Goal: Task Accomplishment & Management: Manage account settings

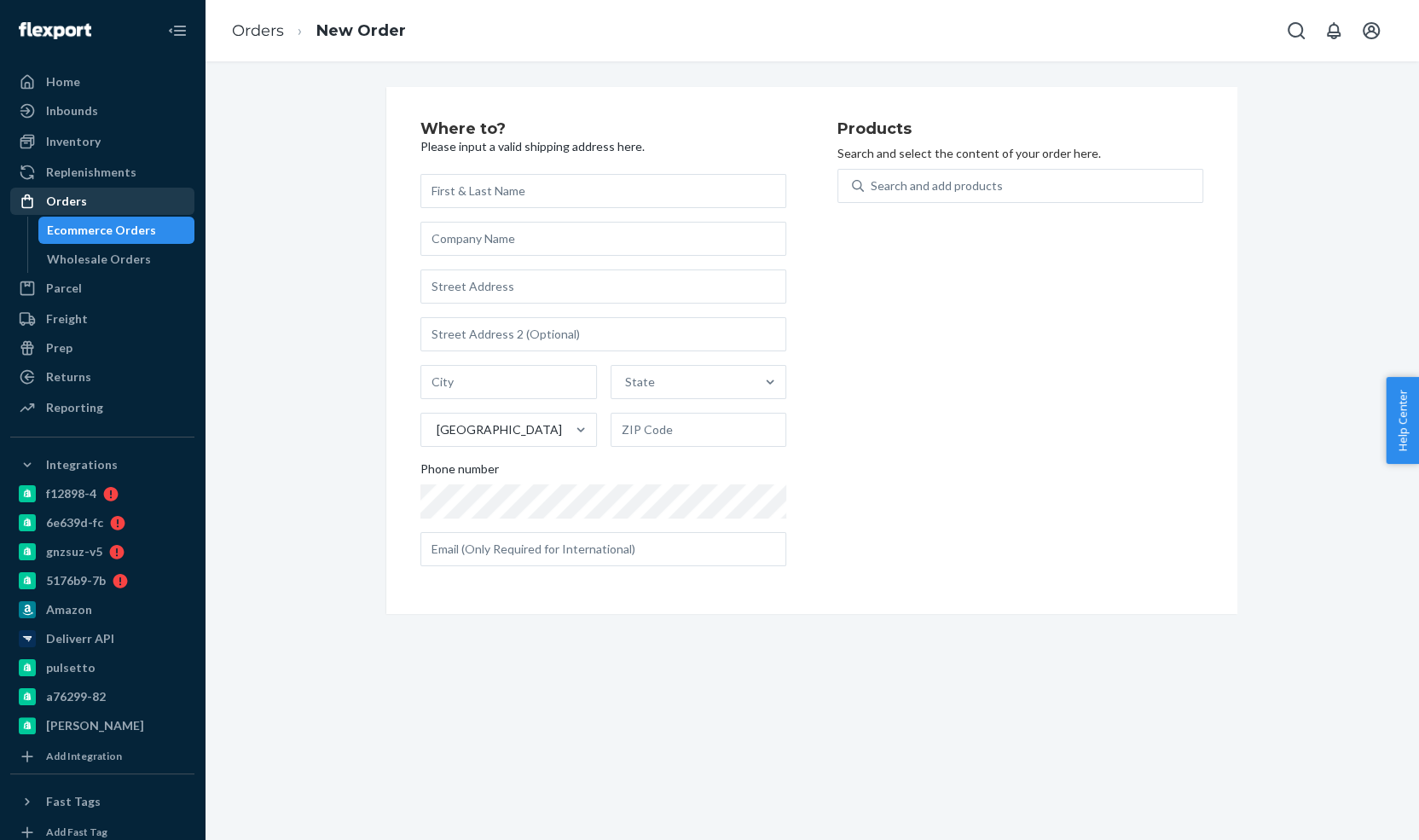
click at [98, 201] on div "Orders" at bounding box center [102, 201] width 181 height 24
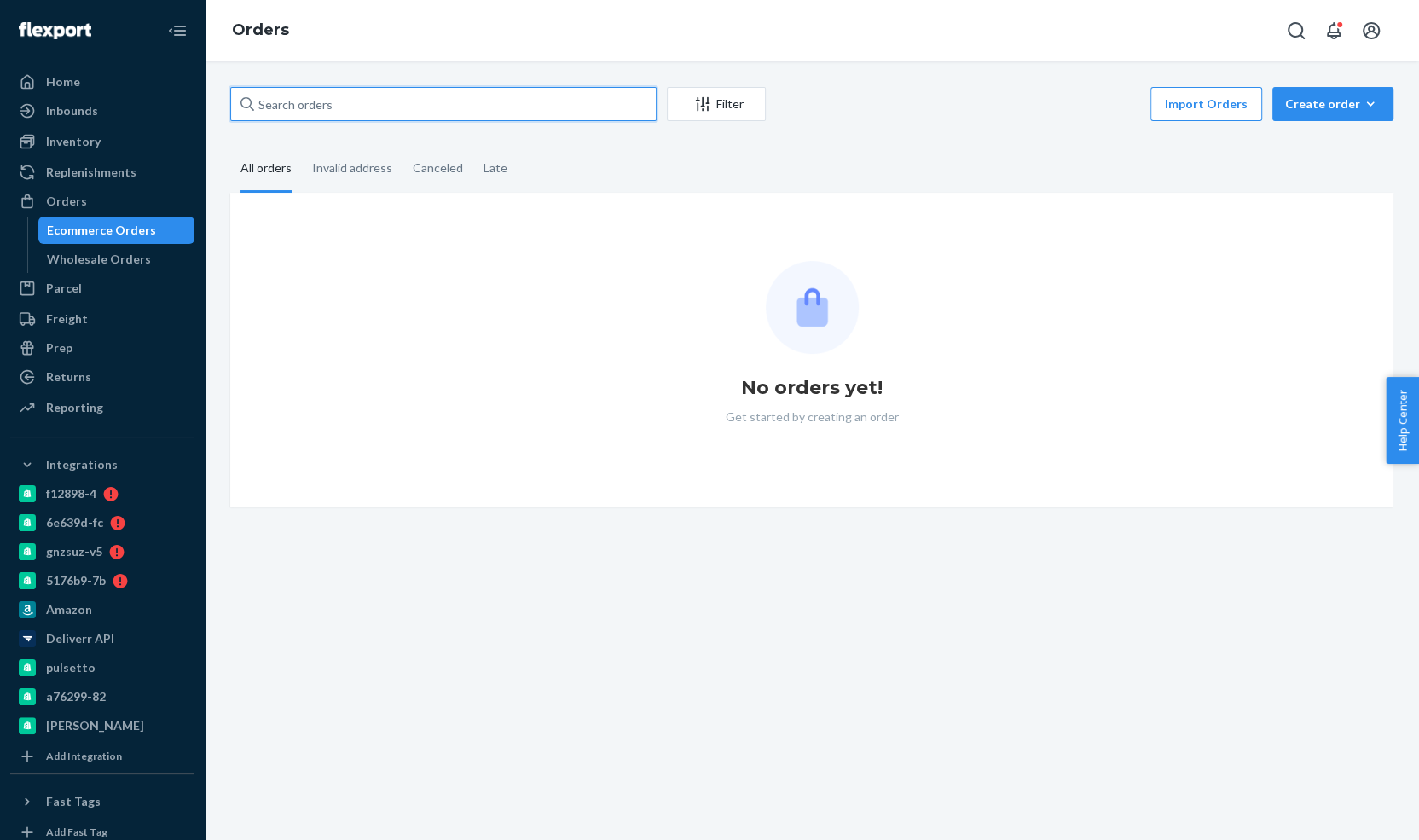
click at [372, 96] on input "text" at bounding box center [443, 103] width 426 height 34
paste input "4218274"
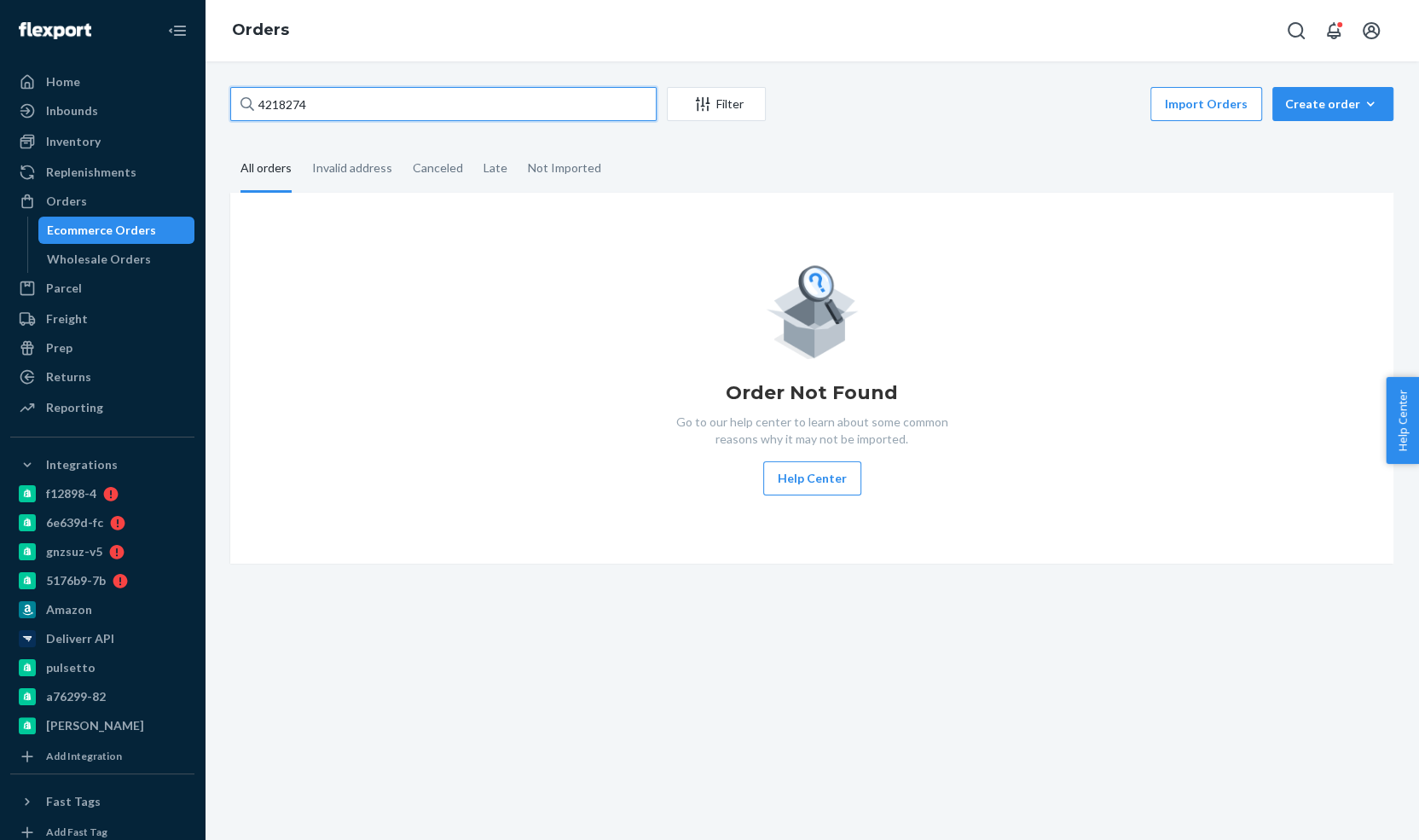
type input "4218274"
click at [435, 63] on div "4218274 Filter Import Orders Create order Ecommerce order Removal order All ord…" at bounding box center [811, 450] width 1214 height 778
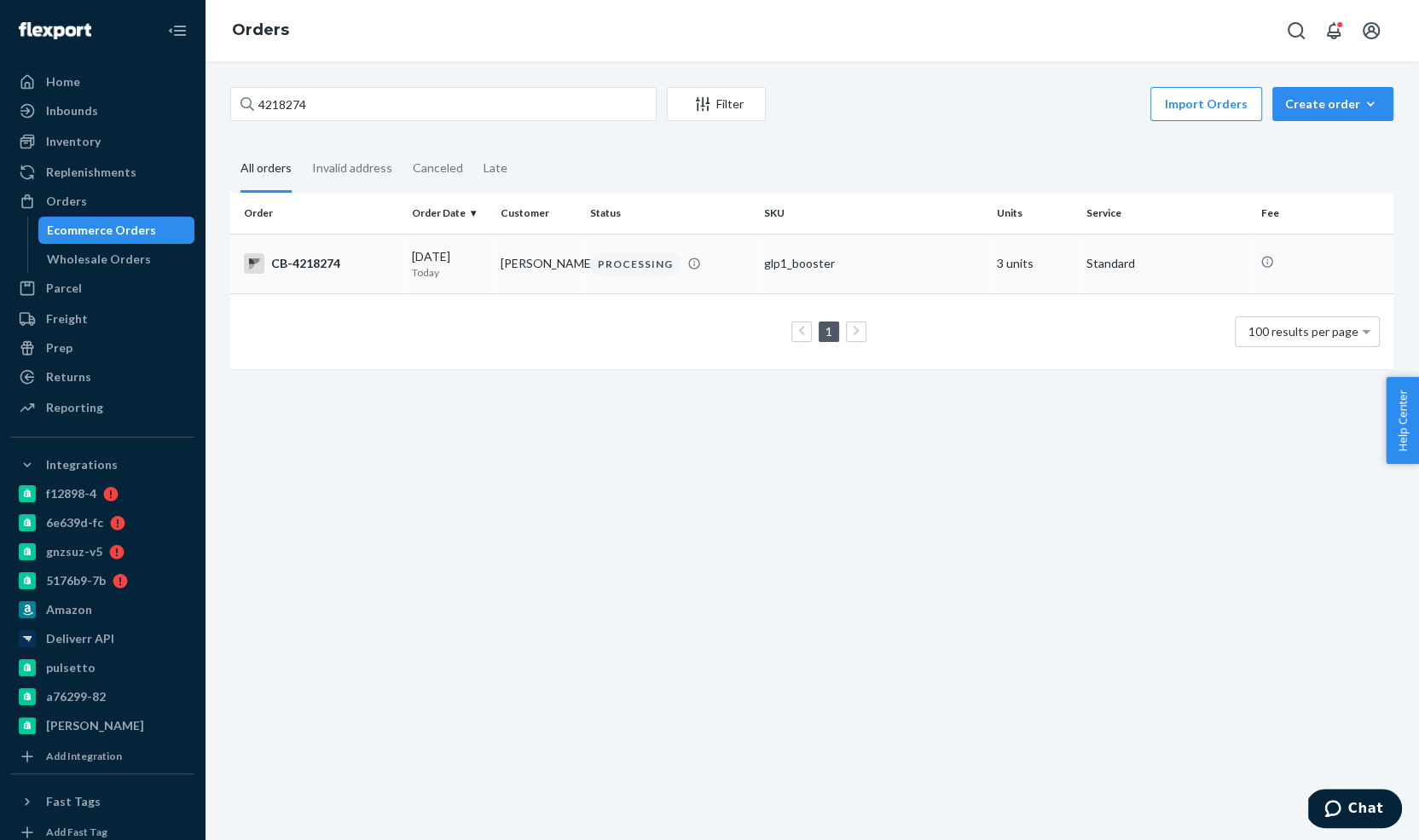
click at [811, 238] on td "glp1_booster" at bounding box center [873, 263] width 233 height 60
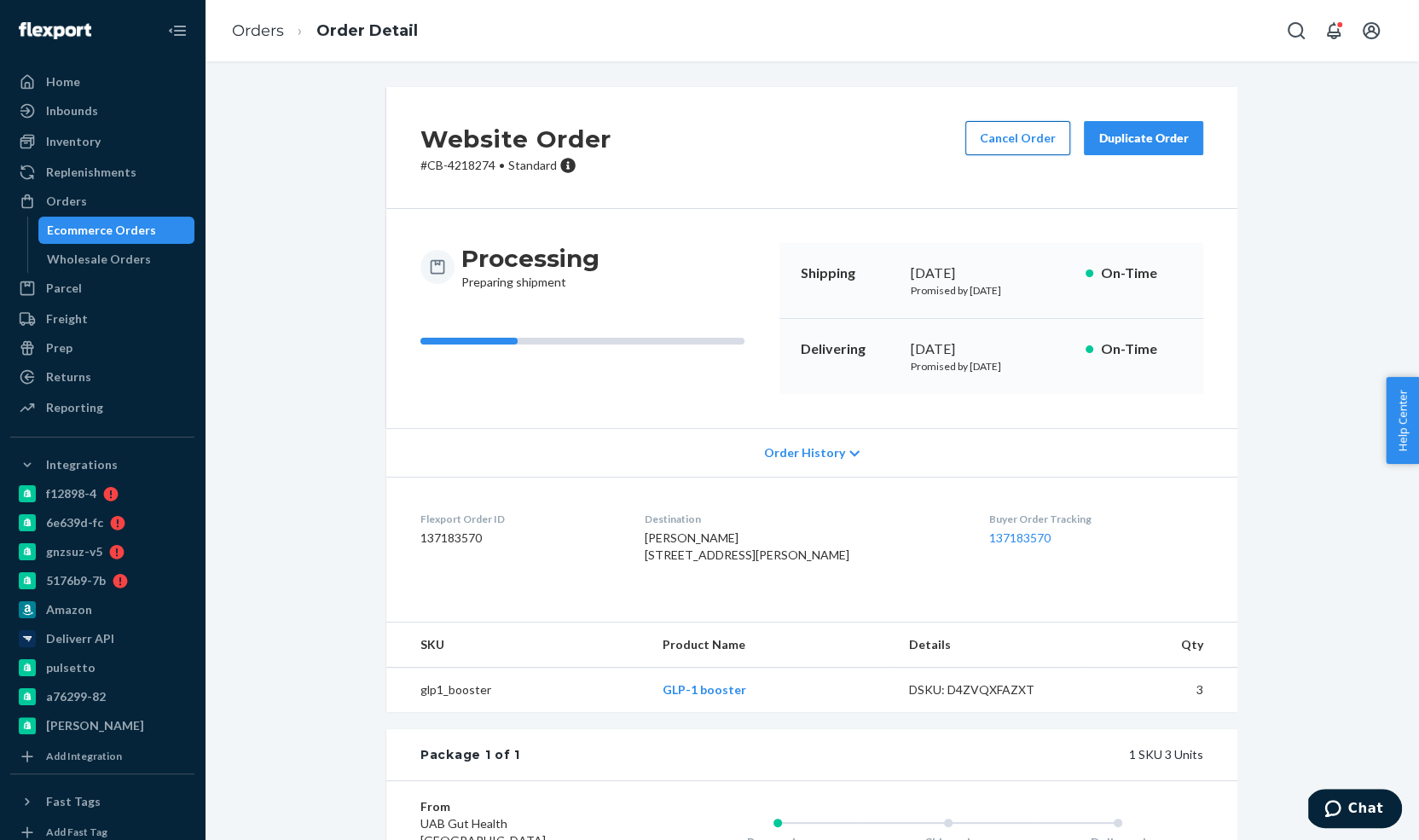
click at [1010, 132] on button "Cancel Order" at bounding box center [1017, 137] width 105 height 34
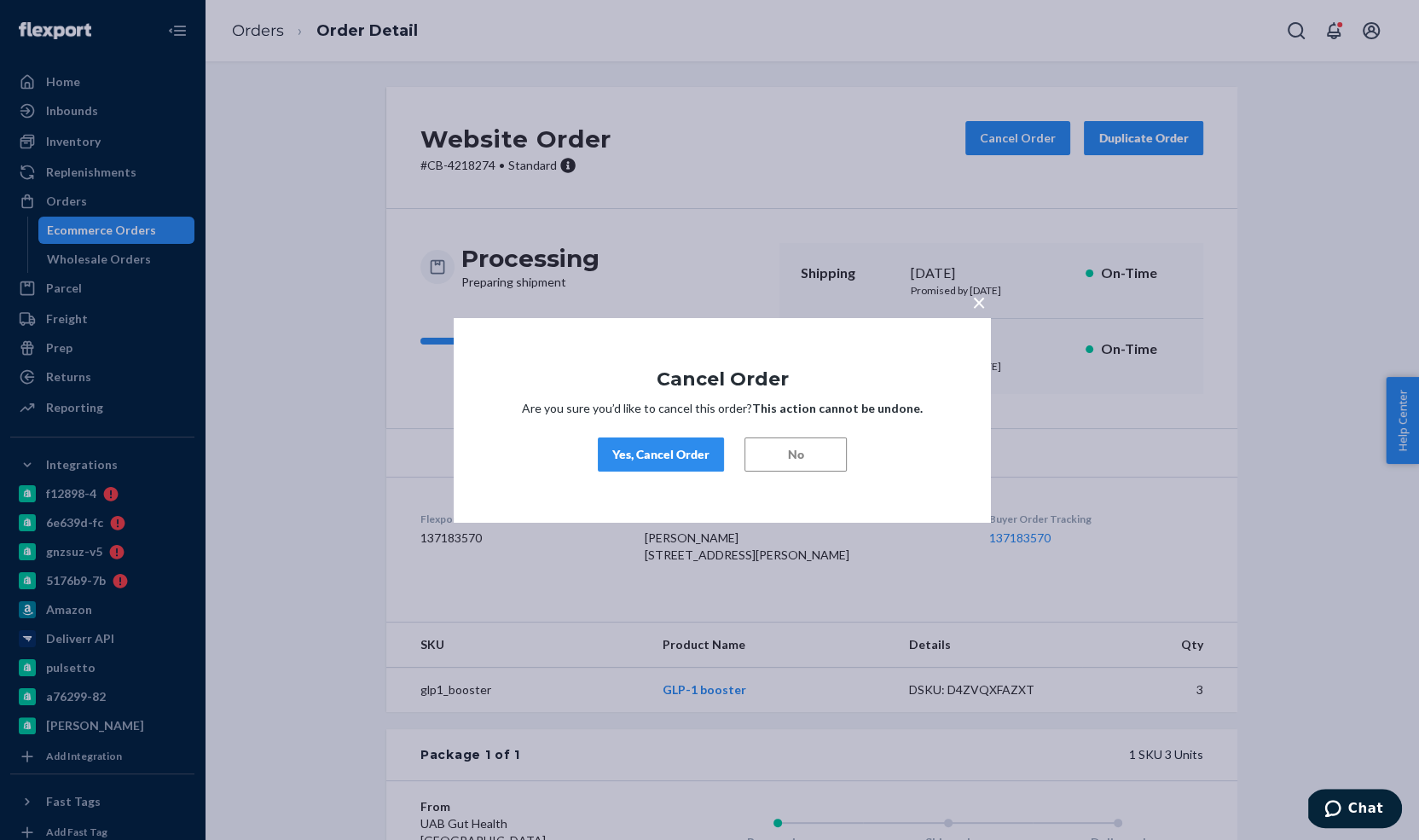
click at [638, 475] on div "× Cancel Order Are you sure you’d like to cancel this order? This action cannot…" at bounding box center [722, 419] width 537 height 205
click at [676, 435] on div "× Cancel Order Are you sure you’d like to cancel this order? This action cannot…" at bounding box center [722, 419] width 537 height 205
click at [667, 454] on div "Yes, Cancel Order" at bounding box center [660, 455] width 97 height 17
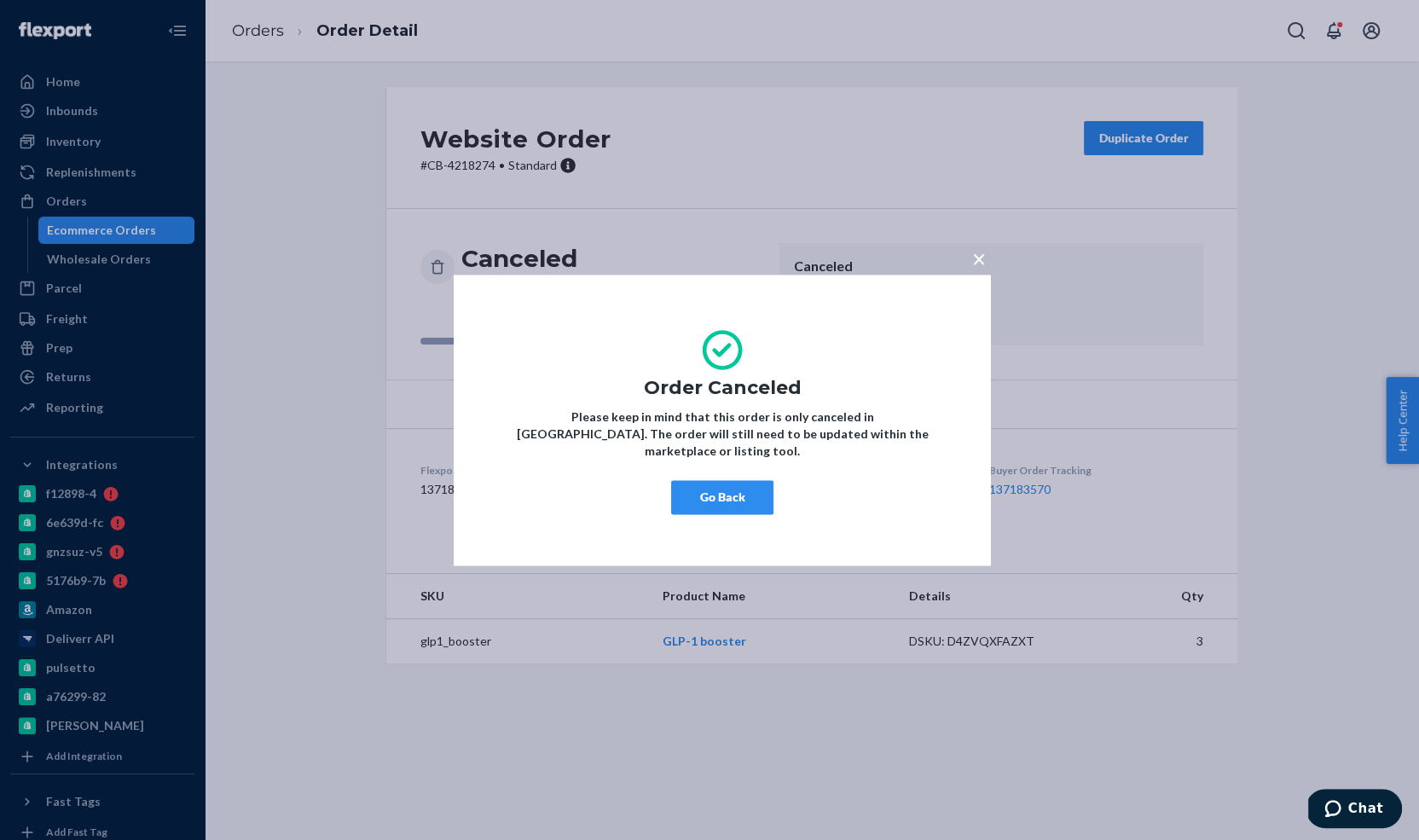
click at [703, 487] on button "Go Back" at bounding box center [722, 496] width 102 height 34
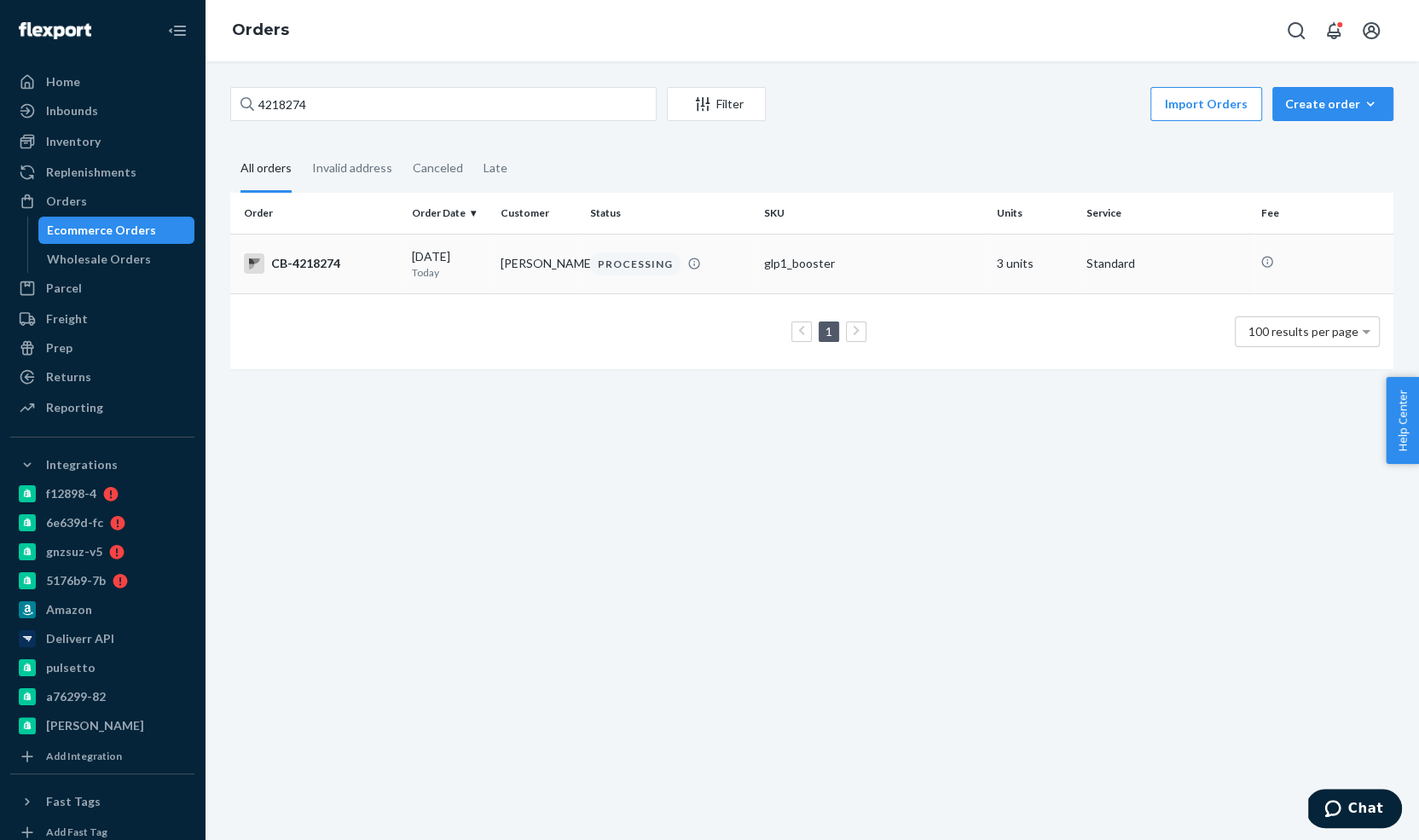
click at [675, 277] on td "PROCESSING" at bounding box center [670, 263] width 174 height 60
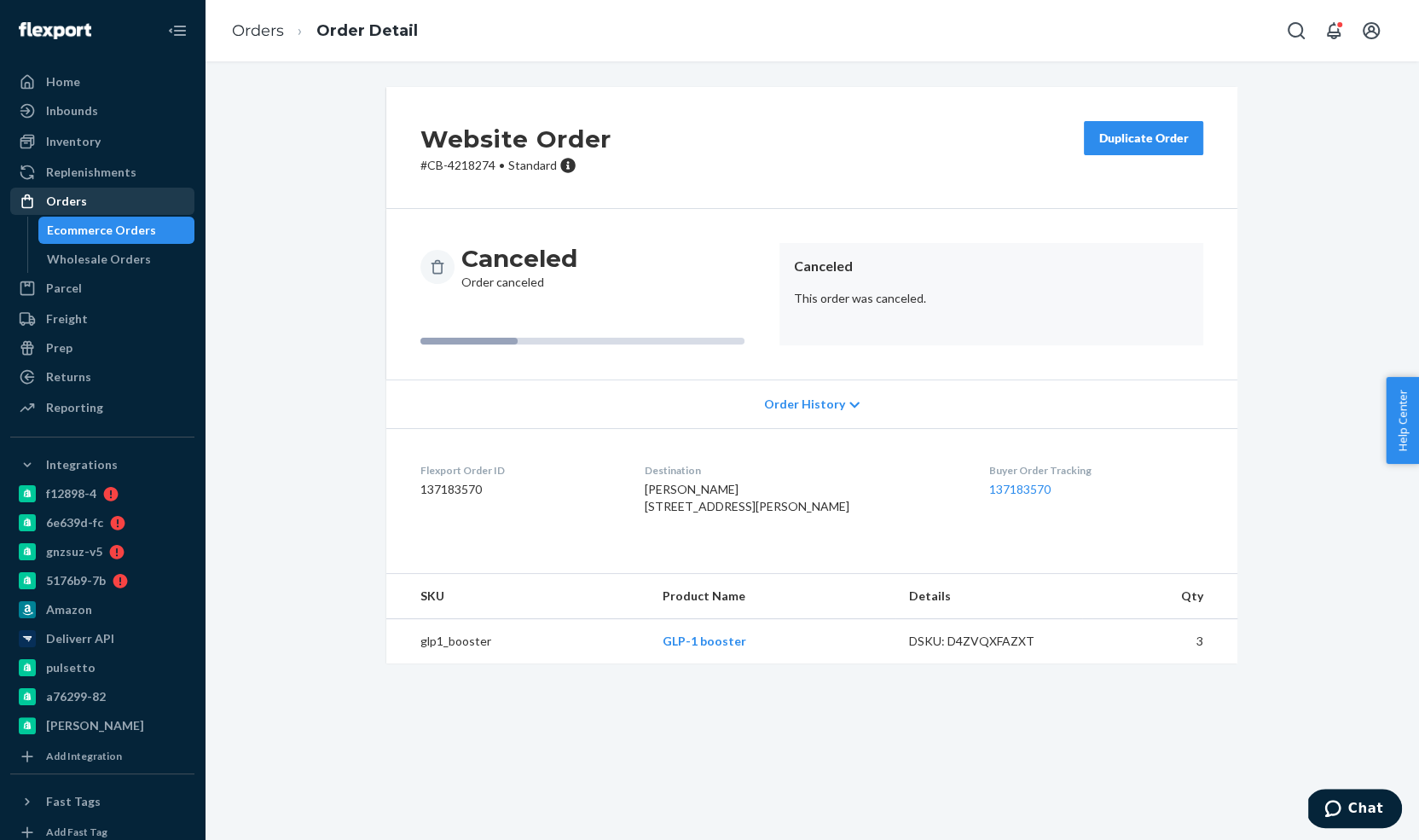
click at [143, 200] on div "Orders" at bounding box center [102, 201] width 181 height 24
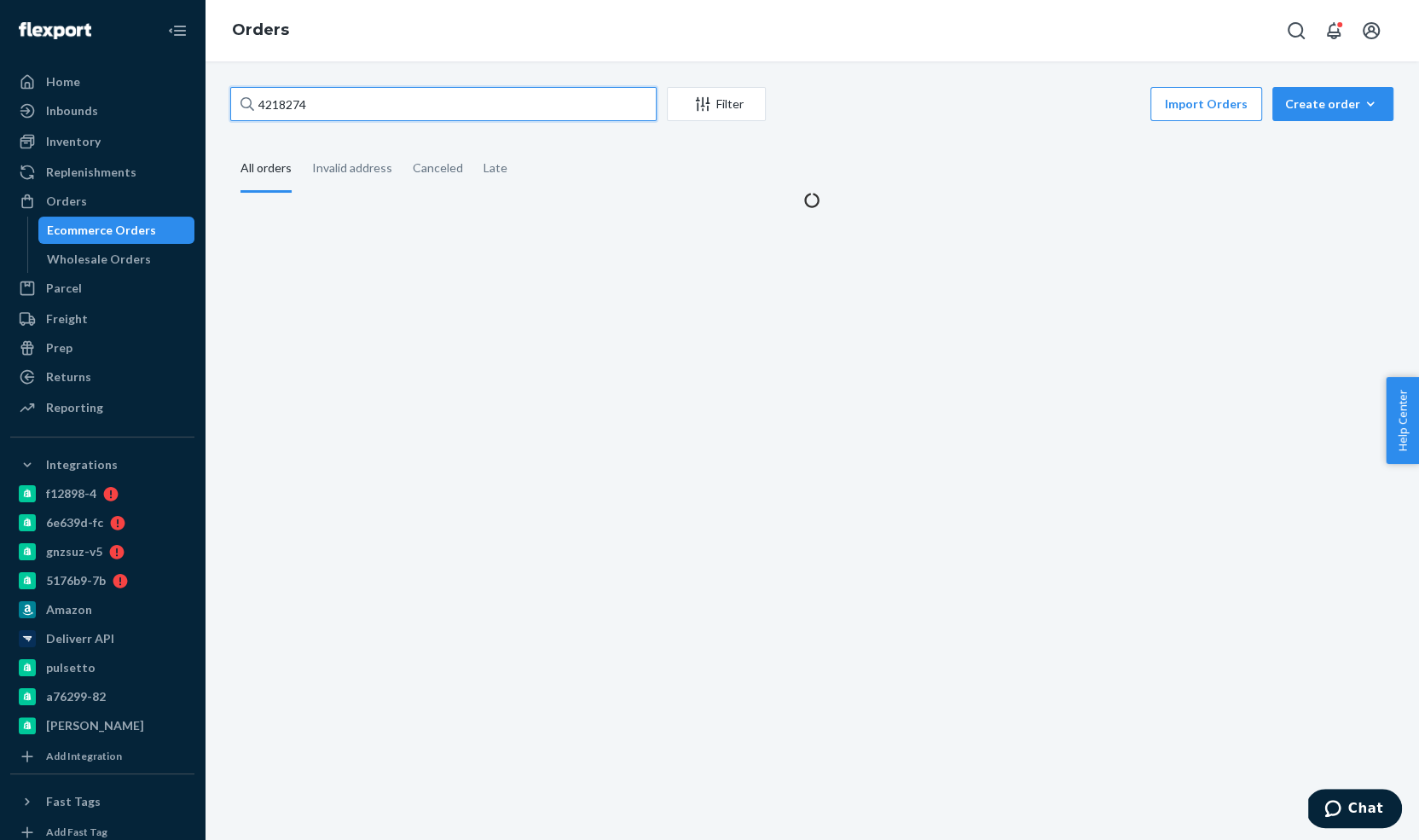
click at [373, 111] on input "4218274" at bounding box center [443, 103] width 426 height 34
paste input "7788"
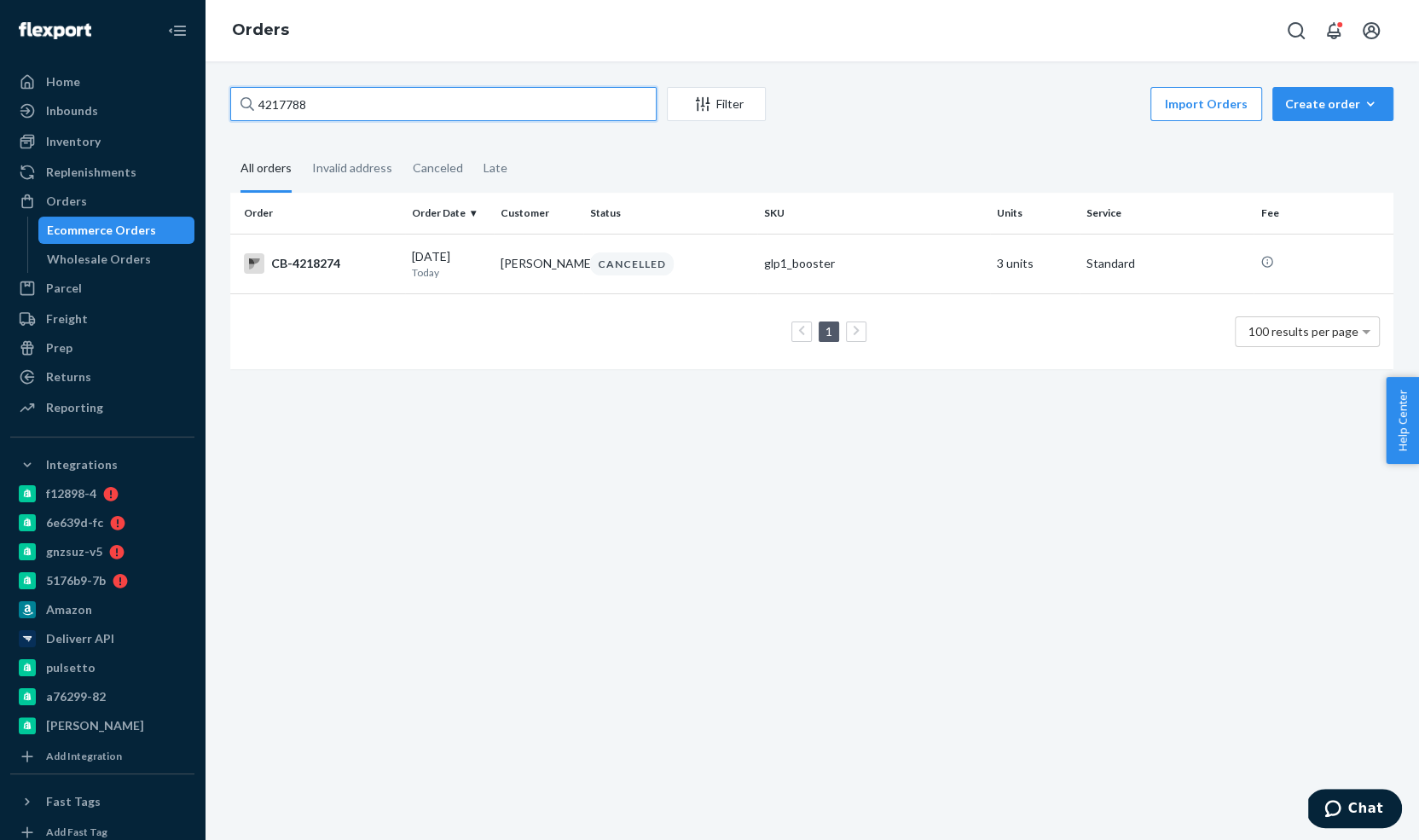
type input "4217788"
click at [409, 77] on div "4217788 Filter Import Orders Create order Ecommerce order Removal order All ord…" at bounding box center [811, 450] width 1214 height 778
click at [758, 257] on td "glp1_booster" at bounding box center [873, 263] width 233 height 60
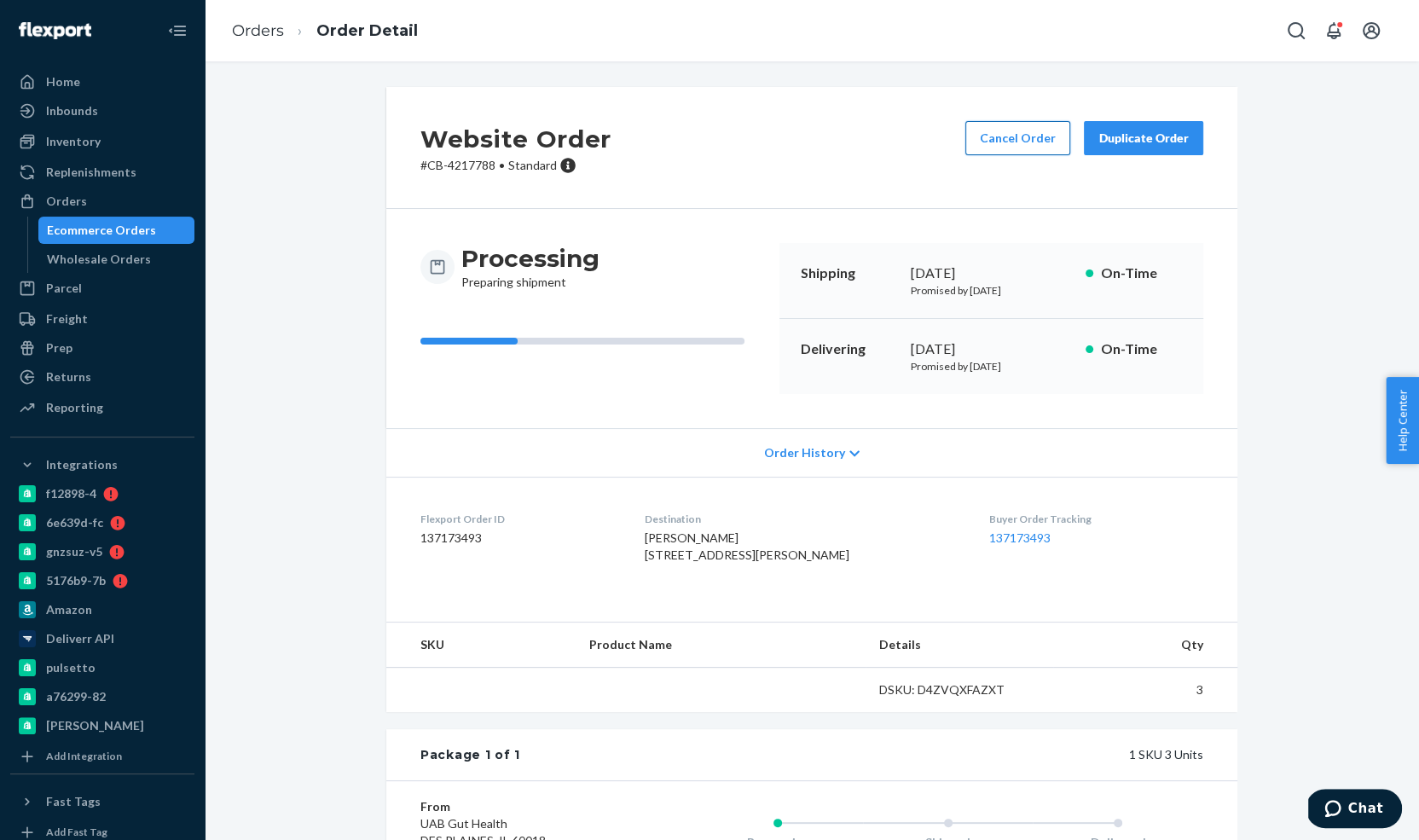
click at [1036, 144] on button "Cancel Order" at bounding box center [1017, 137] width 105 height 34
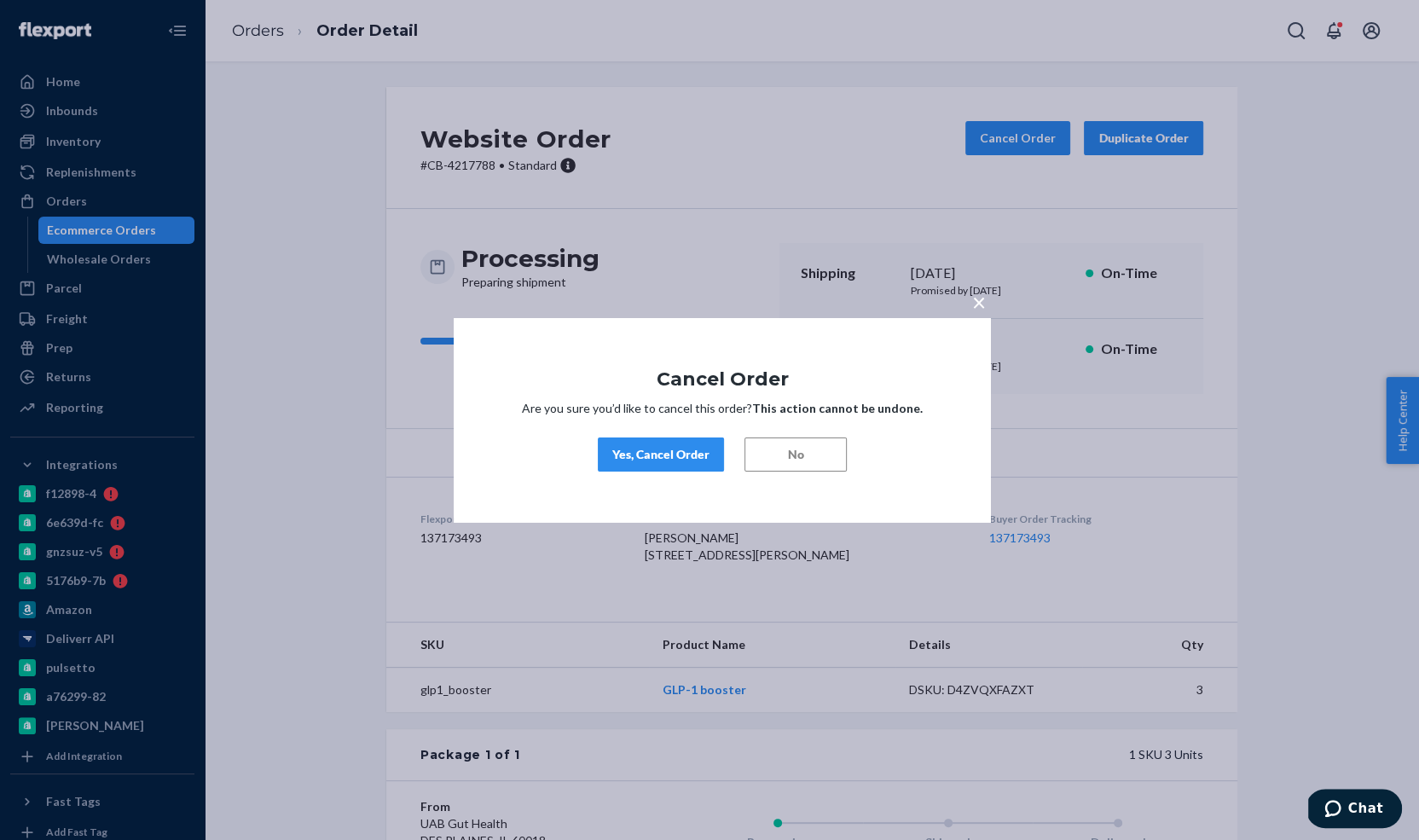
click at [680, 437] on button "Yes, Cancel Order" at bounding box center [660, 454] width 126 height 34
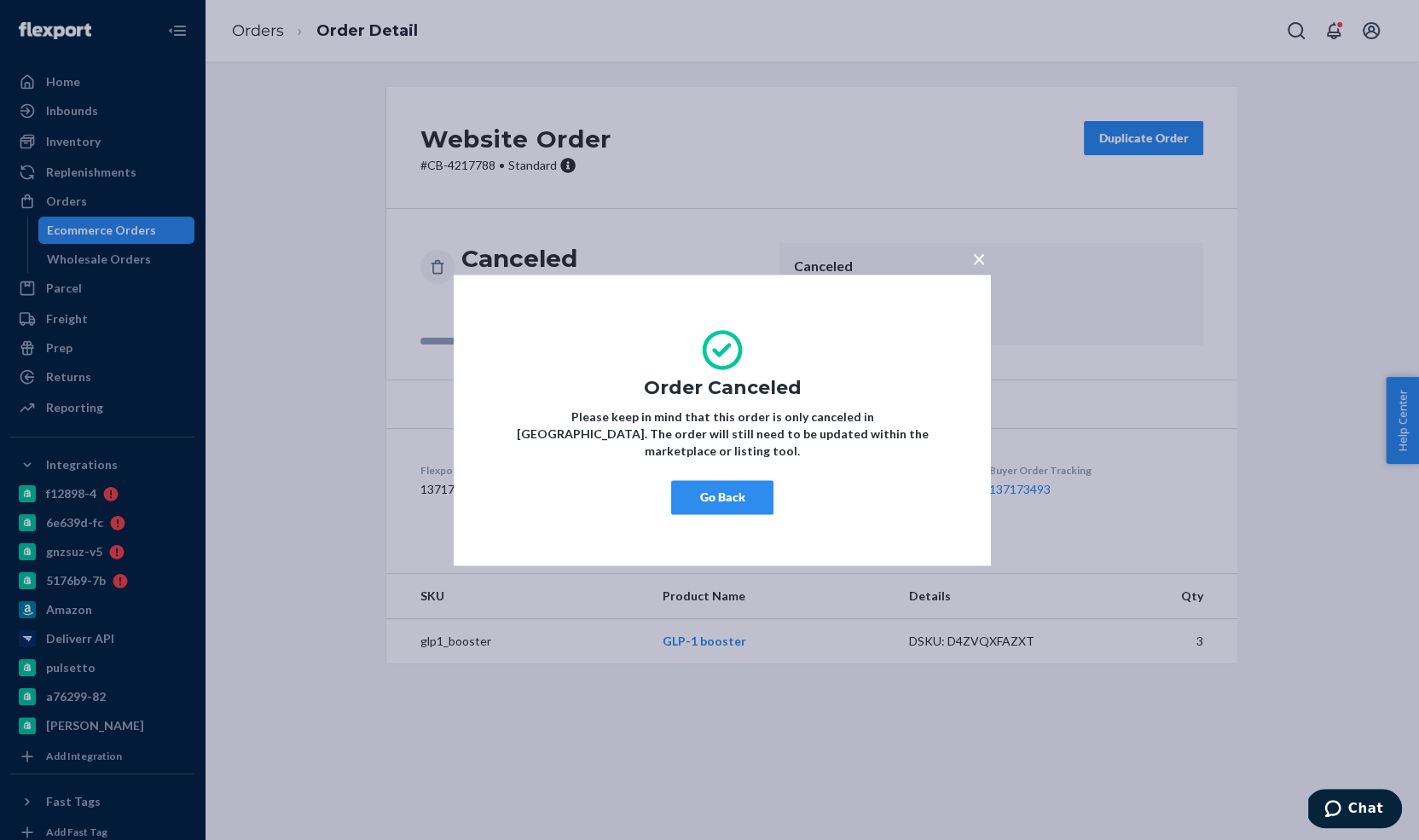
click at [735, 492] on button "Go Back" at bounding box center [722, 496] width 102 height 34
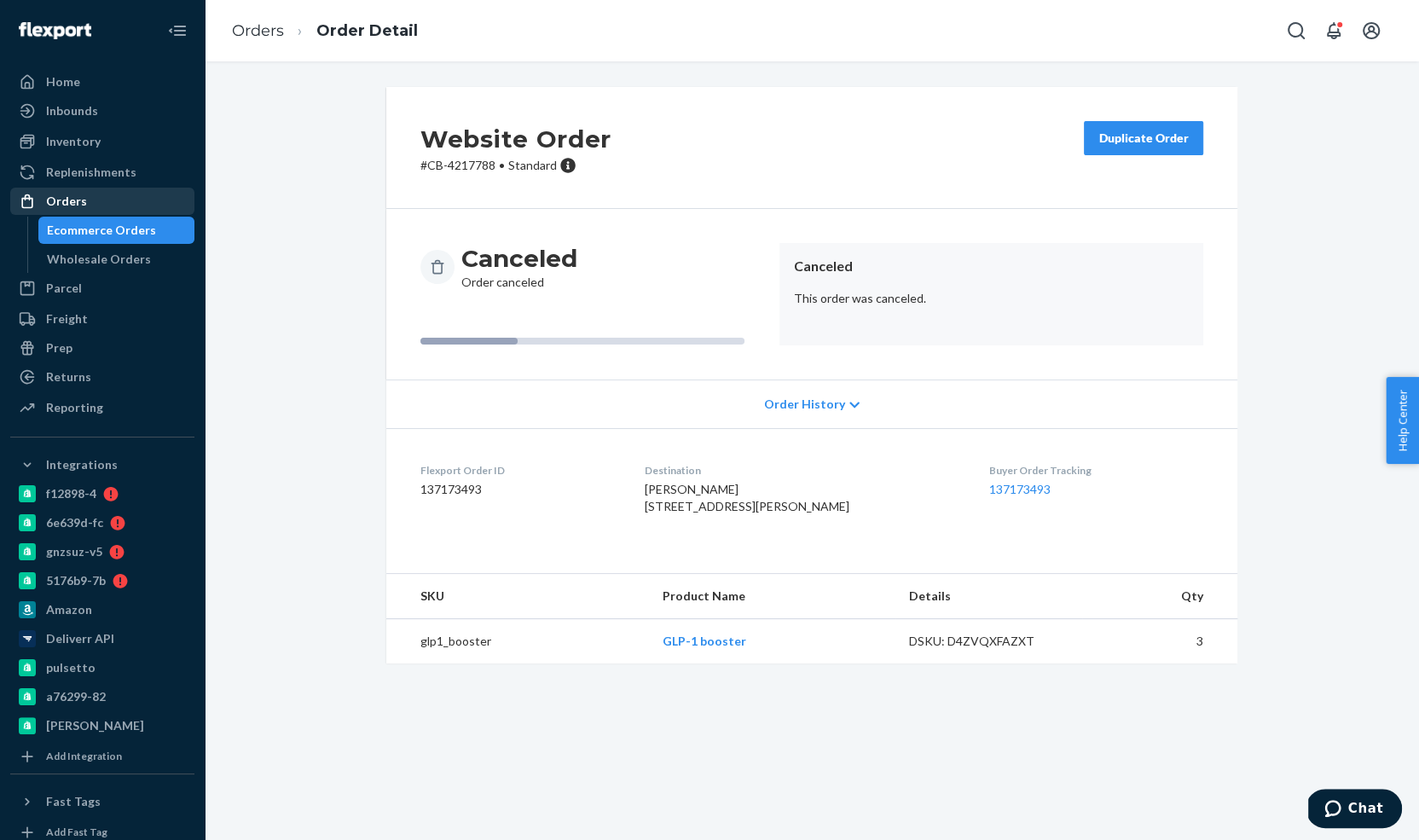
click at [127, 213] on link "Orders" at bounding box center [102, 200] width 184 height 27
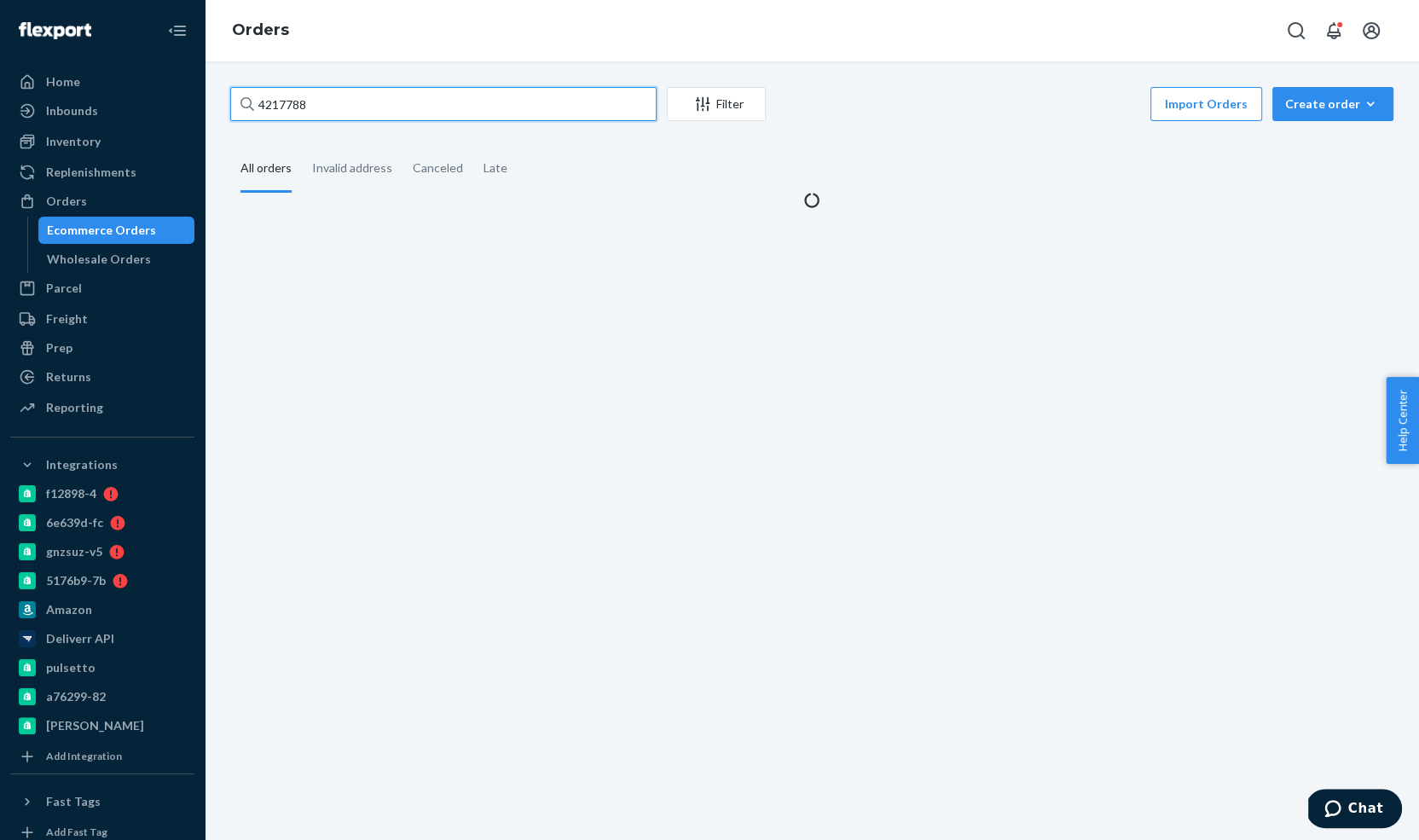
click at [335, 98] on input "4217788" at bounding box center [443, 103] width 426 height 34
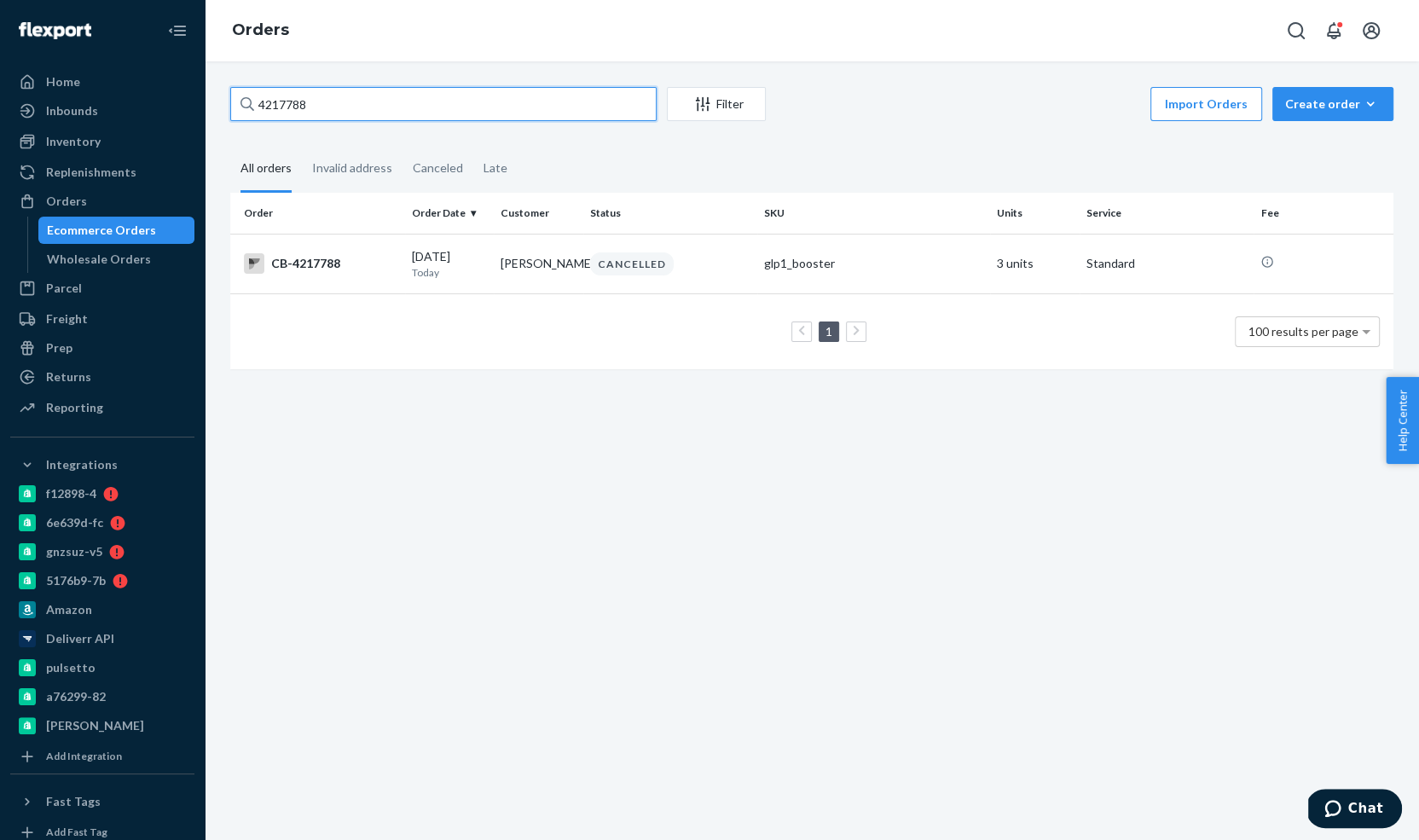
paste input "CB-4209343"
type input "CB-4209343"
click at [399, 71] on div "CB-4209343 Filter Import Orders Create order Ecommerce order Removal order All …" at bounding box center [811, 450] width 1214 height 778
